Goal: Find specific page/section: Find specific page/section

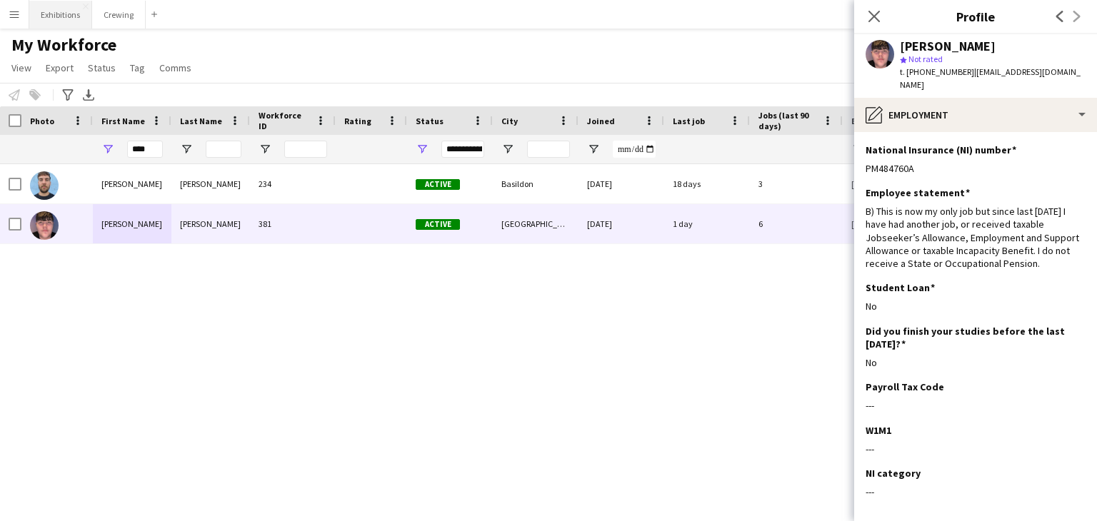
click at [51, 15] on button "Exhibitions Close" at bounding box center [60, 15] width 63 height 28
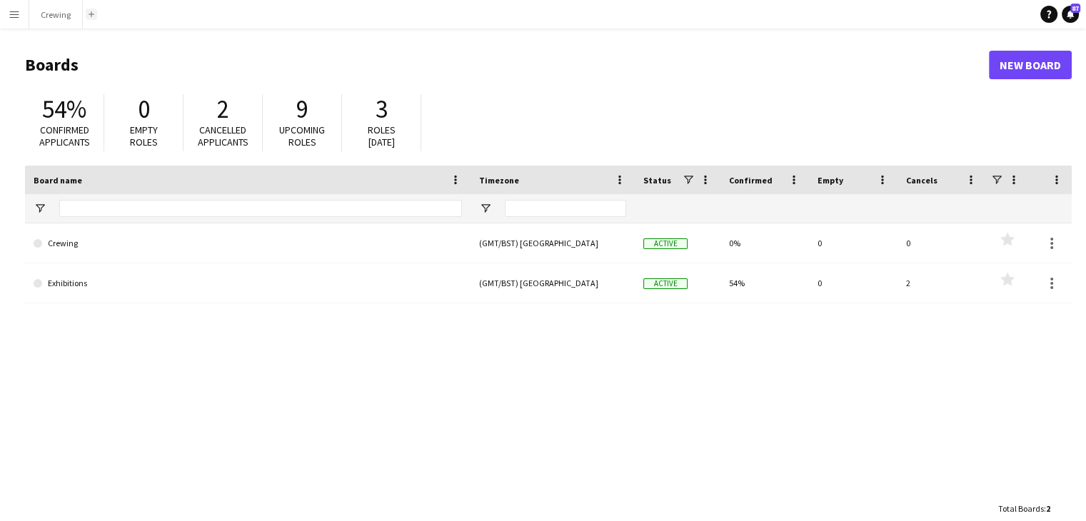
click at [91, 18] on button "Add" at bounding box center [91, 14] width 11 height 11
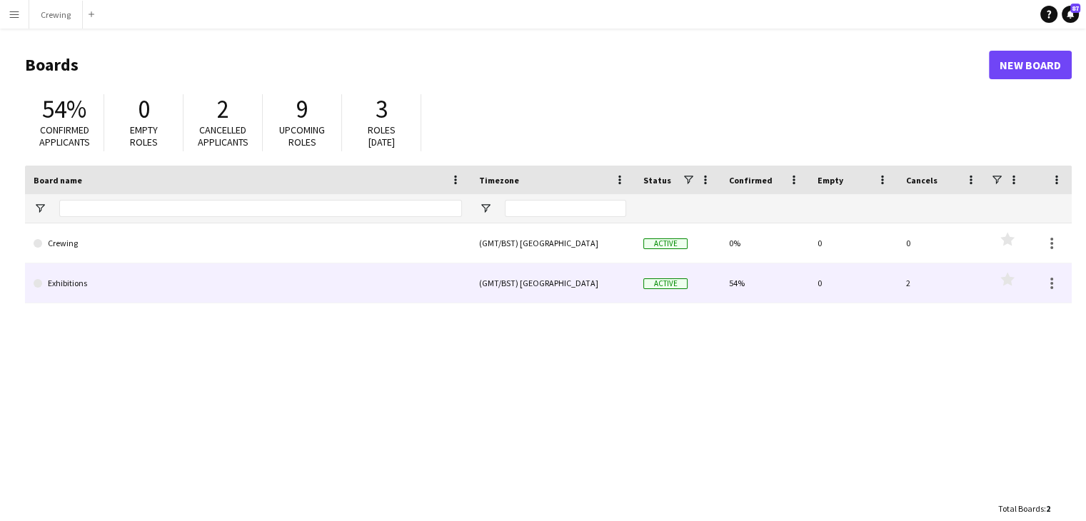
click at [169, 279] on link "Exhibitions" at bounding box center [248, 284] width 428 height 40
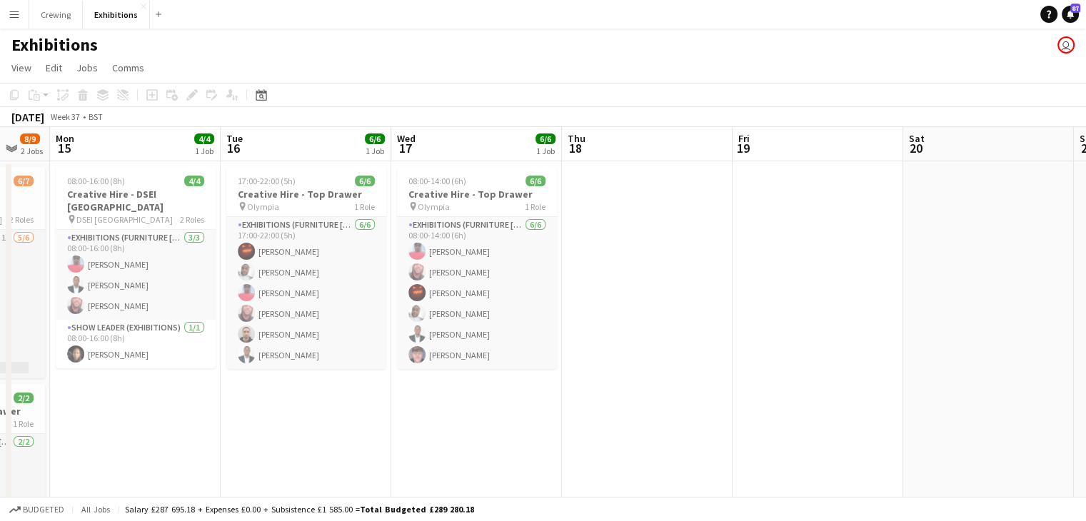
scroll to position [0, 361]
